Goal: Task Accomplishment & Management: Complete application form

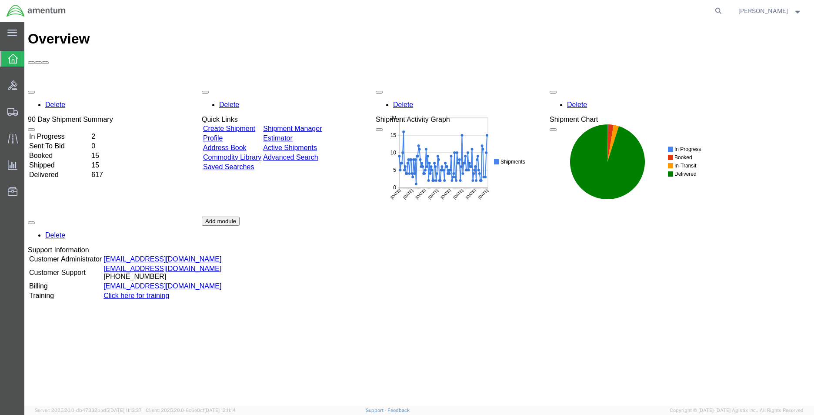
click at [231, 125] on link "Create Shipment" at bounding box center [229, 128] width 52 height 7
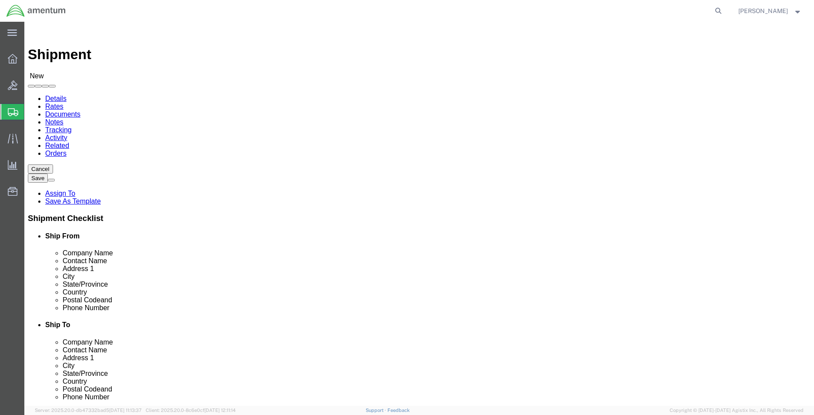
select select
type input "WSA"
select select "49914"
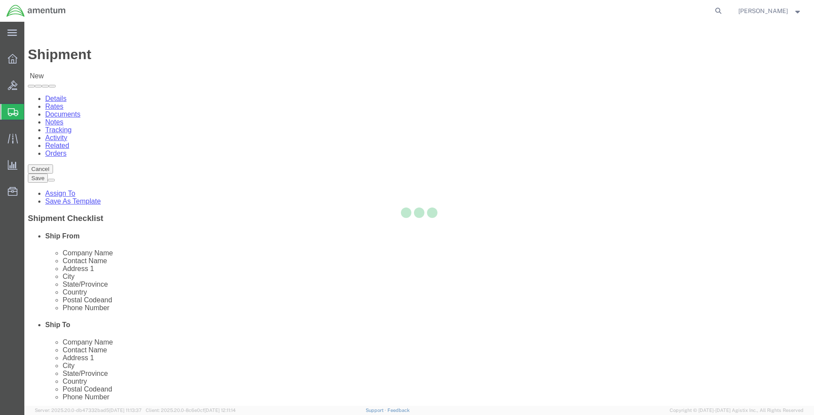
type input "Amentum Services, Inc"
type input "[PERSON_NAME]"
type input "[STREET_ADDRESS]"
type input "San [PERSON_NAME]"
type input "76904"
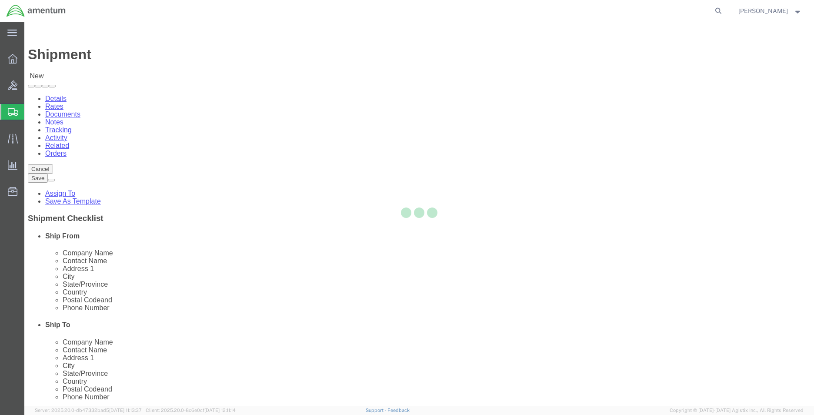
type input "[PHONE_NUMBER]"
type input "[PERSON_NAME][EMAIL_ADDRESS][PERSON_NAME][DOMAIN_NAME]"
checkbox input "true"
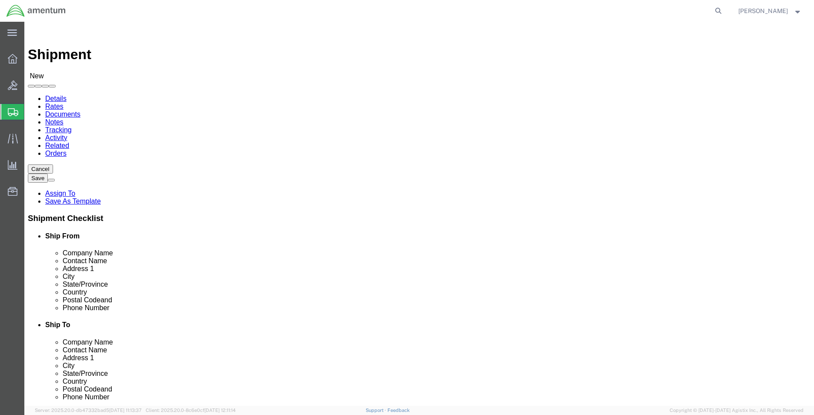
select select "[GEOGRAPHIC_DATA]"
type input "S"
type input "SER"
select select "49917"
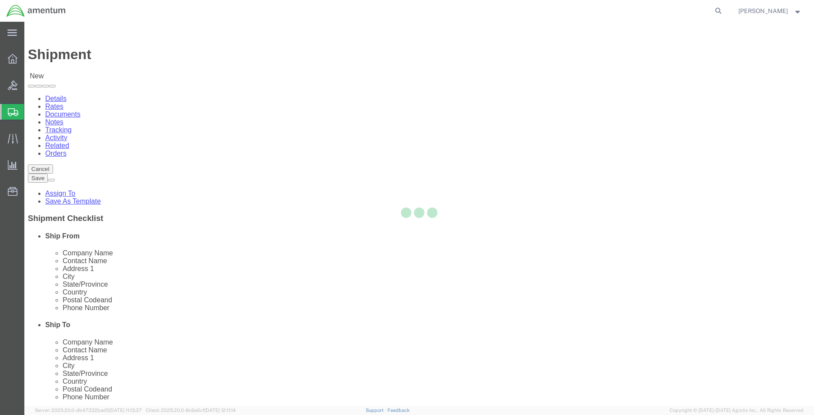
type input "Amentum Services, Inc."
type input "4640 Subchaser Ct"
type input "Bldg 200"
type input "[GEOGRAPHIC_DATA]"
type input "32244"
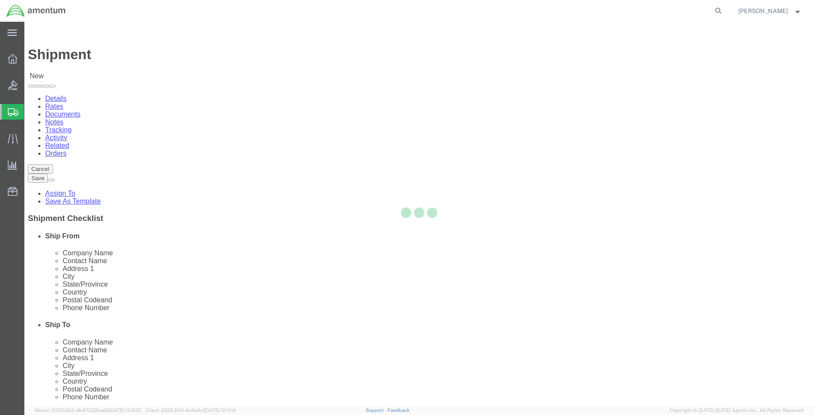
type input "[PHONE_NUMBER]"
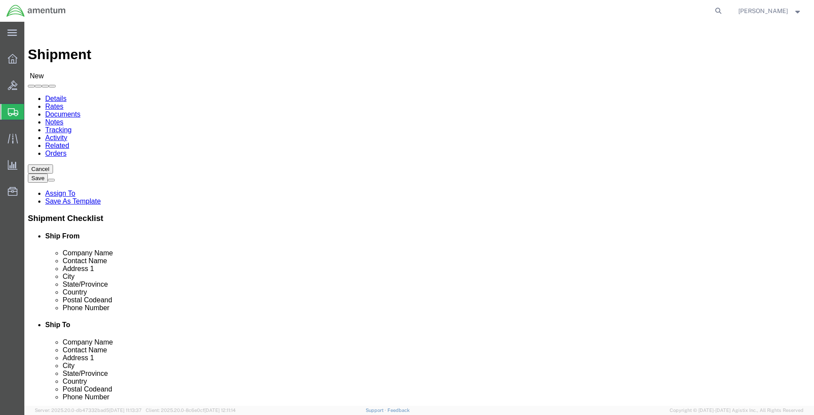
select select "FL"
click input "text"
type input "[PERSON_NAME]"
drag, startPoint x: 318, startPoint y: 33, endPoint x: 321, endPoint y: 45, distance: 11.5
click ul "Details Rates Documents Notes Tracking Activity Related Orders"
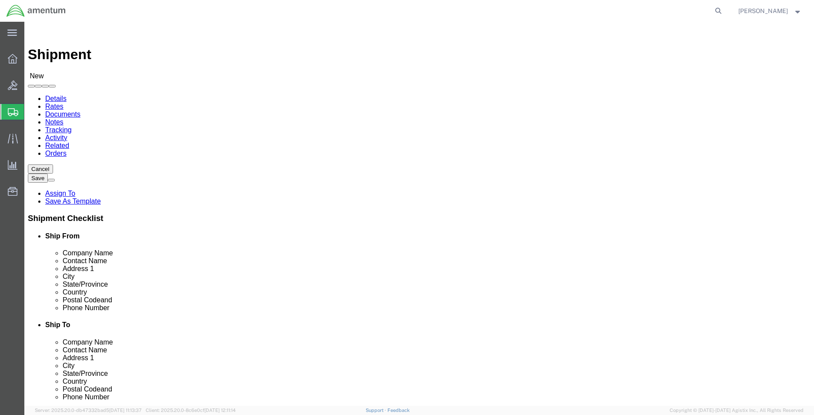
drag, startPoint x: 423, startPoint y: 327, endPoint x: 429, endPoint y: 322, distance: 8.0
click input "checkbox"
checkbox input "true"
click input "text"
paste input "[PERSON_NAME][EMAIL_ADDRESS][PERSON_NAME][DOMAIN_NAME]"
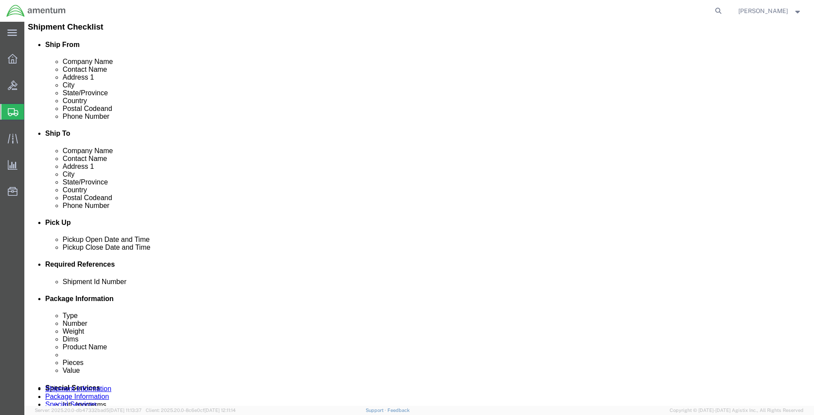
scroll to position [217, 0]
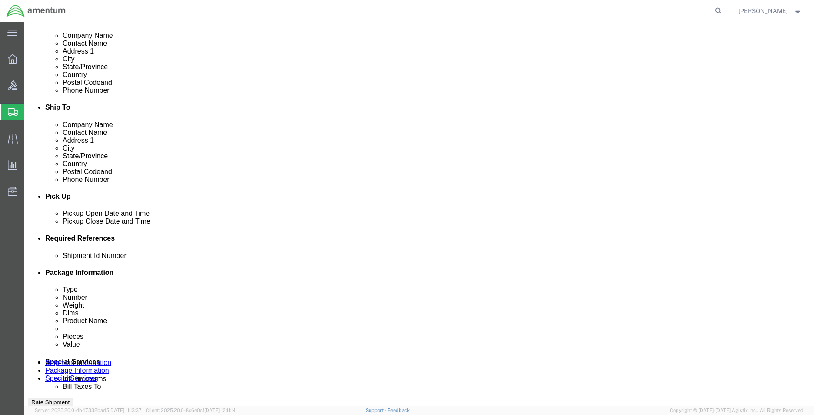
type input "[PERSON_NAME][EMAIL_ADDRESS][PERSON_NAME][DOMAIN_NAME]"
click div "[DATE] 2:00 PM"
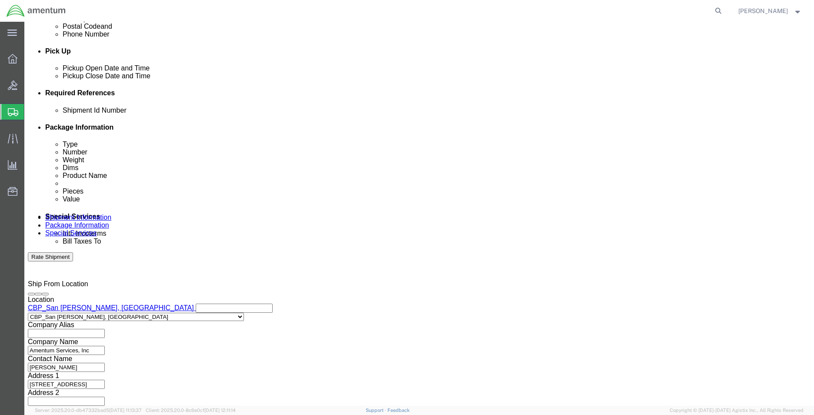
click input "2:00 PM"
click input "PM2:00"
drag, startPoint x: 76, startPoint y: 247, endPoint x: 47, endPoint y: 248, distance: 29.2
click div "PM2:00"
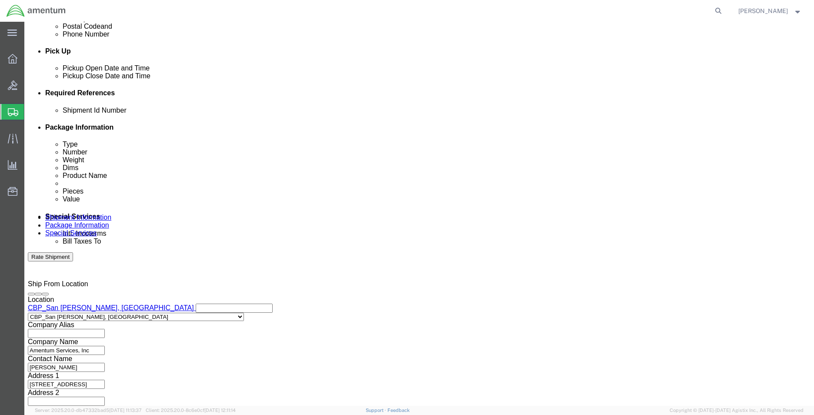
type input "7:00 AM"
click button "Apply"
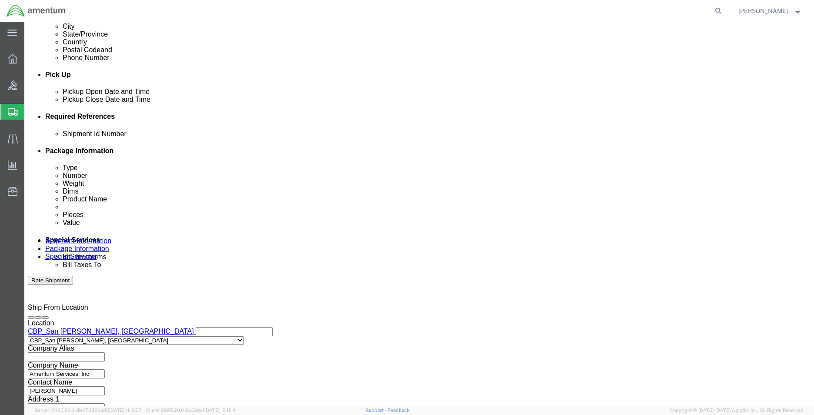
scroll to position [319, 0]
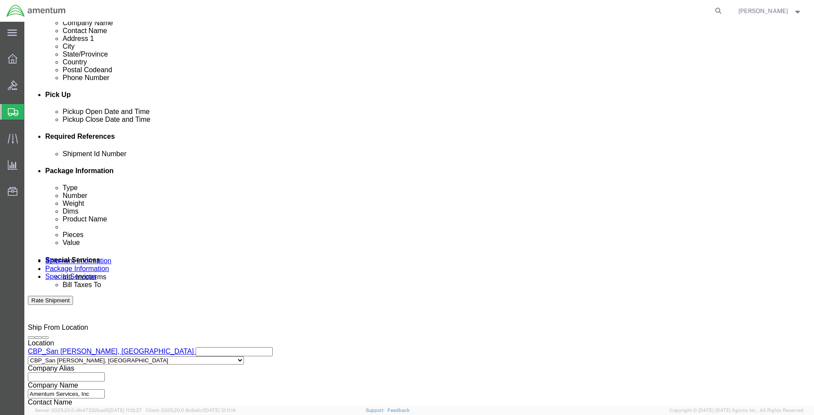
click div "[DATE] 8:00 AM"
type input "3:00 PM"
click div
click input "4:00 PM"
type input "7:00 AM"
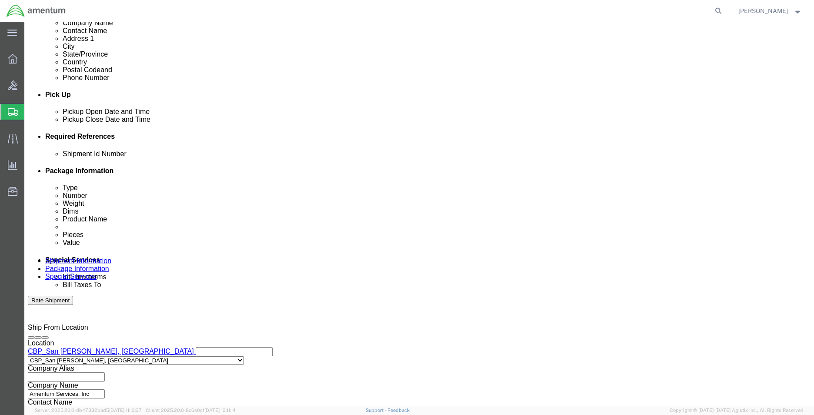
click div
type input "2:00 PM"
click button "Apply"
click button "Add reference"
click select "Select Account Type Activity ID Airline Appointment Number ASN Batch Request # …"
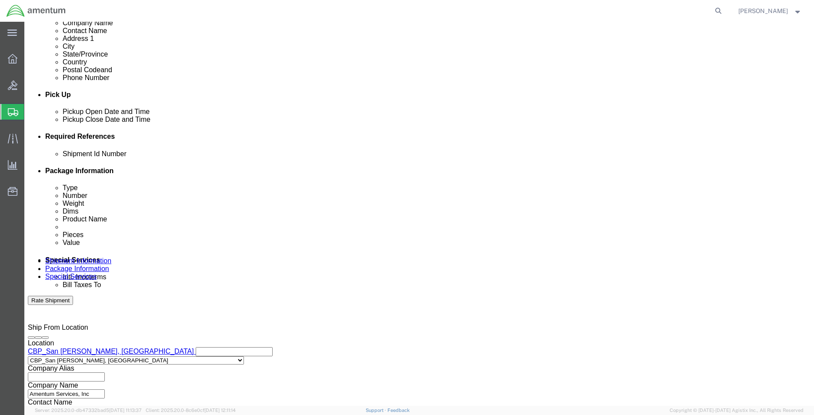
select select "CUSTREF"
click select "Select Account Type Activity ID Airline Appointment Number ASN Batch Request # …"
click input "text"
type input "USAGE 612-008844"
click button "Add reference"
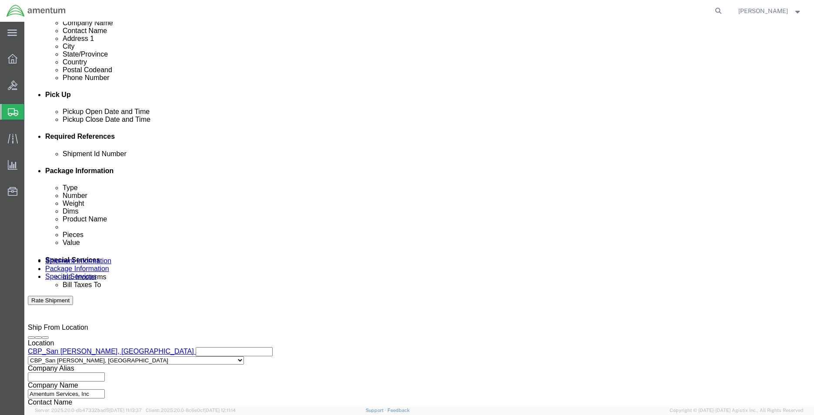
click select "Select Account Type Activity ID Airline Appointment Number ASN Batch Request # …"
select select "DEPT"
click select "Select Account Type Activity ID Airline Appointment Number ASN Batch Request # …"
click input "text"
type input "CBP"
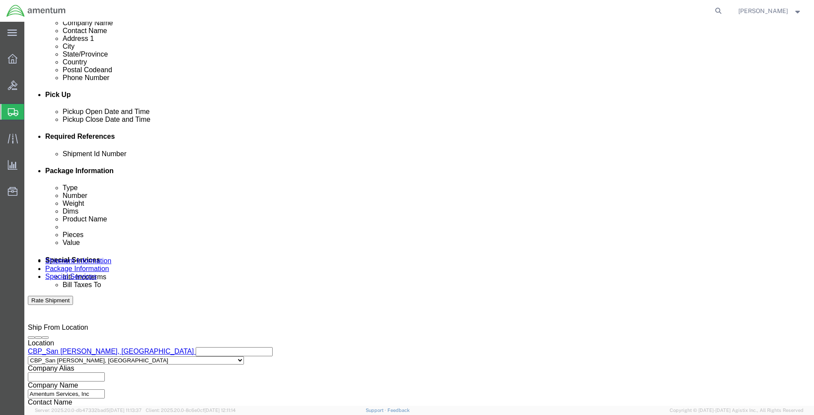
click button "Add reference"
drag, startPoint x: 97, startPoint y: 232, endPoint x: 90, endPoint y: 239, distance: 9.5
click select "Select Account Type Activity ID Airline Appointment Number ASN Batch Request # …"
select select "PROJNUM"
click select "Select Account Type Activity ID Airline Appointment Number ASN Batch Request # …"
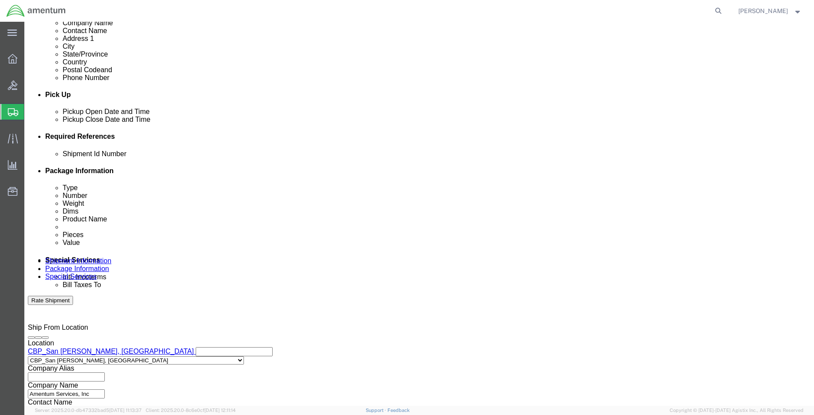
click input "text"
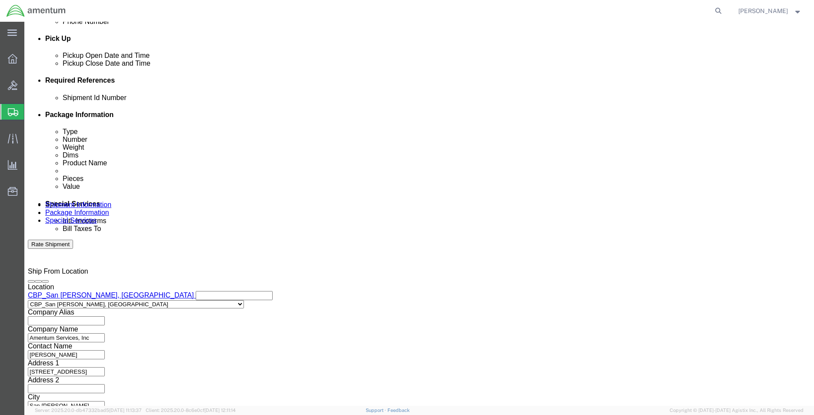
scroll to position [379, 0]
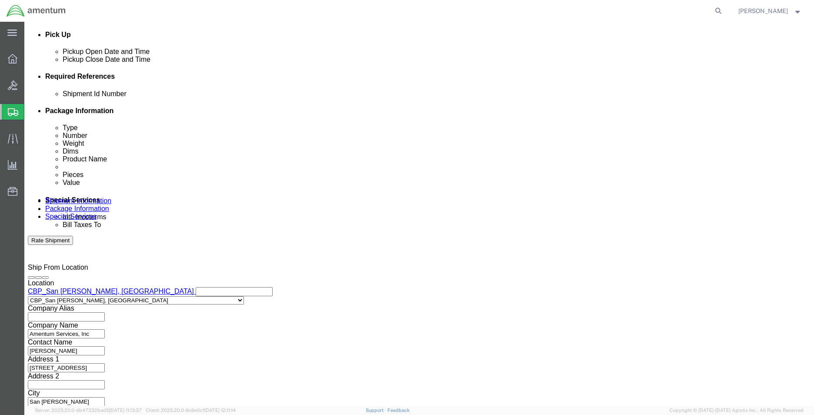
type input "6118.04.03.2219.000.WSA.0000"
click button "Continue"
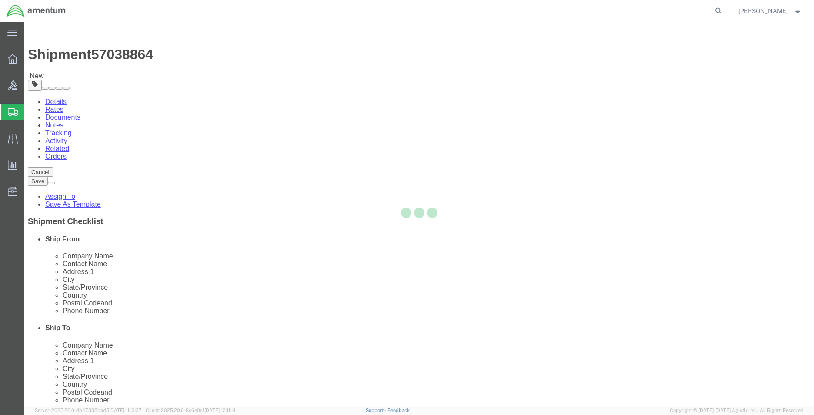
select select "CBOX"
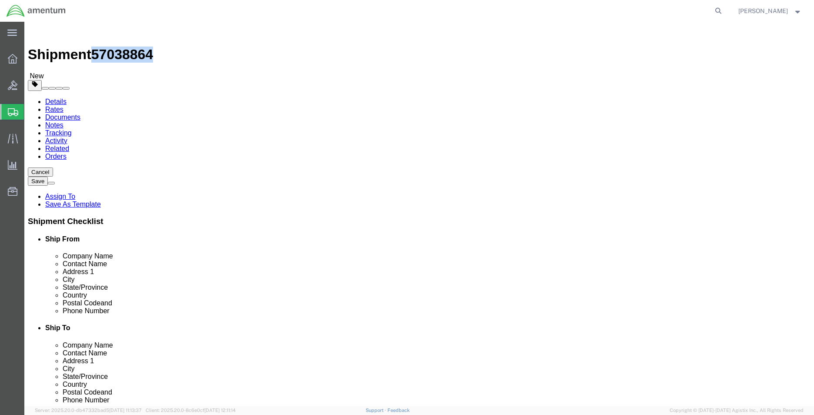
drag, startPoint x: 71, startPoint y: 10, endPoint x: 121, endPoint y: 13, distance: 49.7
click div "Shipment 57038864 New"
copy span "57038864"
click icon
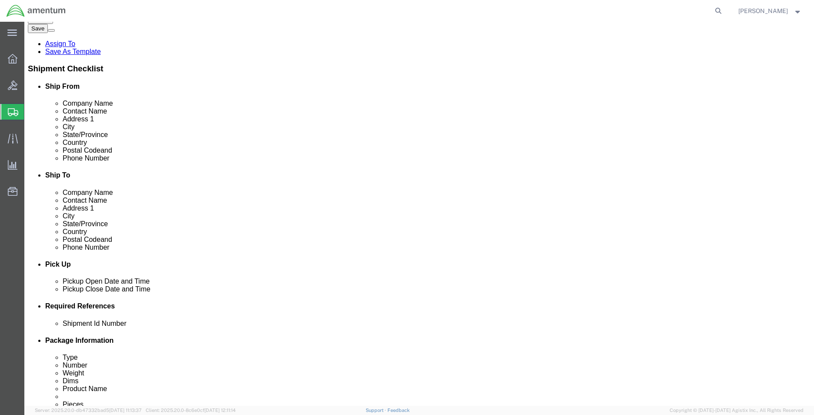
scroll to position [174, 0]
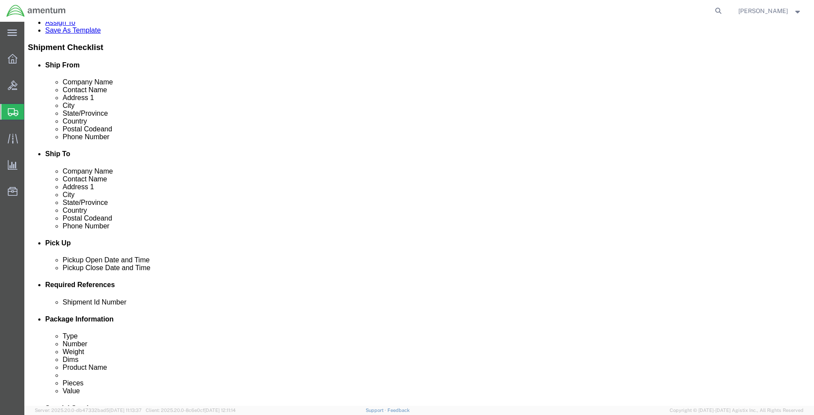
click input "text"
paste input "57038864"
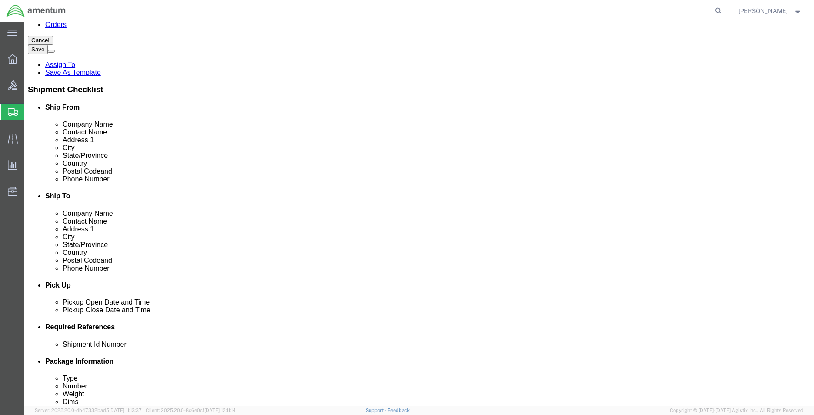
scroll to position [87, 0]
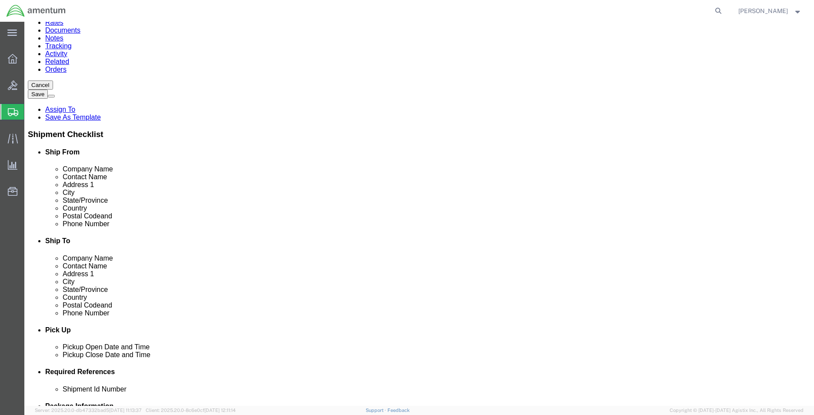
type input "57038864"
click icon
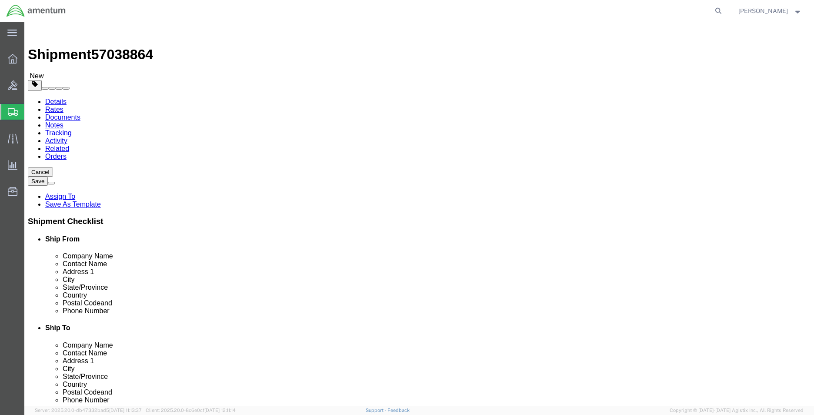
click input "text"
type input "18"
type input "14"
type input "12.00"
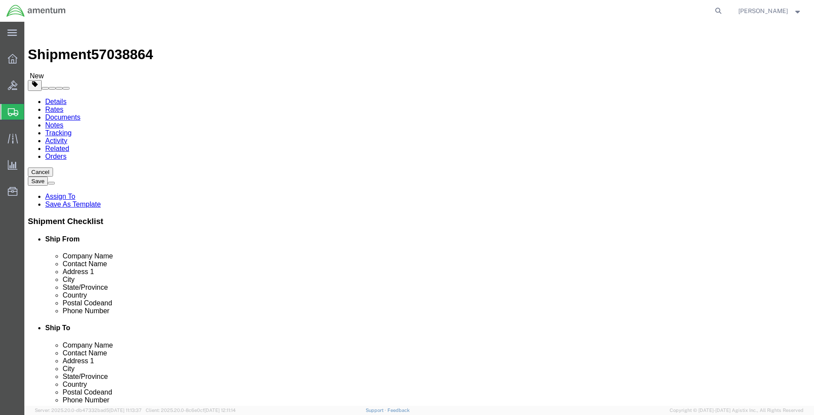
click link "Add Content"
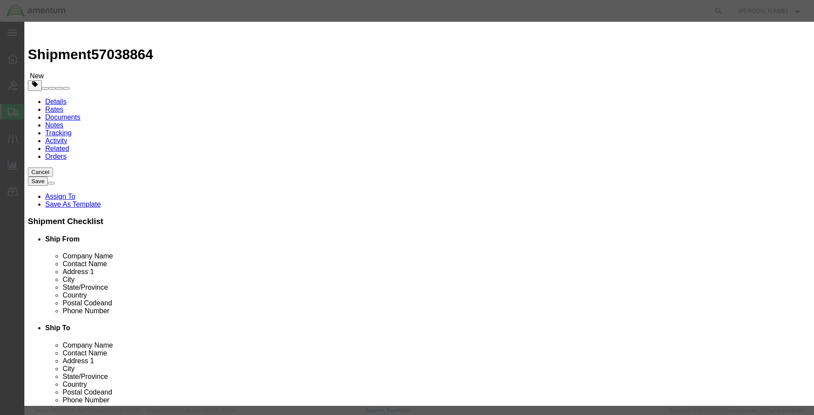
click input "text"
click input "NVG GOOGLES"
type input "NVG GOGGLES"
drag, startPoint x: 254, startPoint y: 84, endPoint x: 227, endPoint y: 80, distance: 27.6
click div "Pieces Number of pieces inside all the packages 0 Select Bag Barrels 100Board F…"
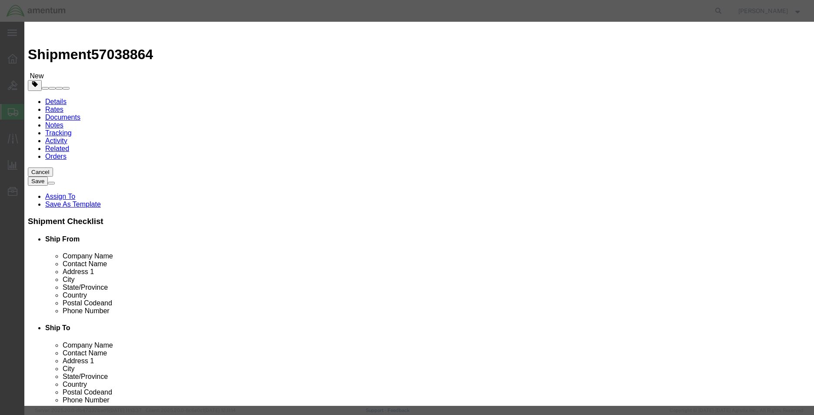
type input "3"
type input "100"
click button "Save & Close"
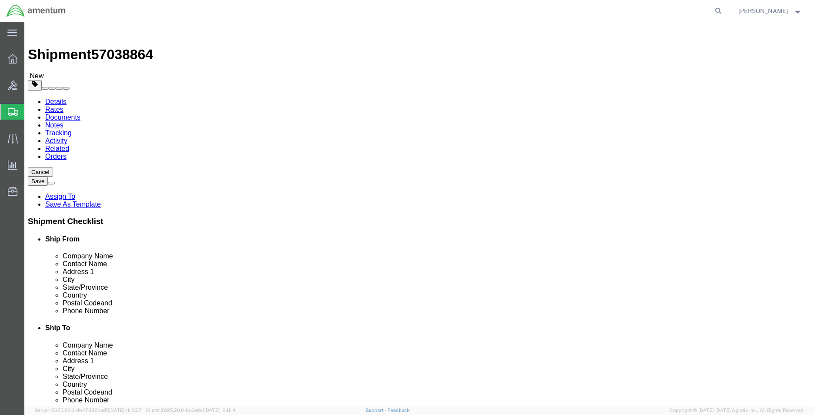
click button "Rate Shipment"
